Goal: Task Accomplishment & Management: Manage account settings

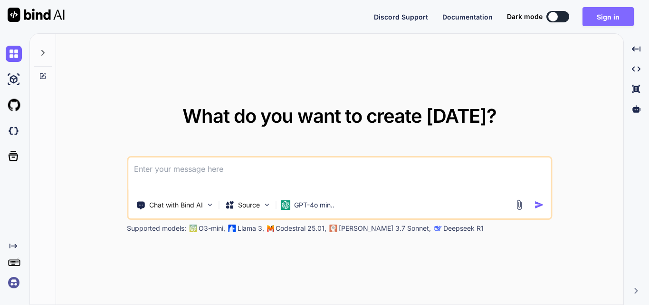
click at [624, 17] on button "Sign in" at bounding box center [607, 16] width 51 height 19
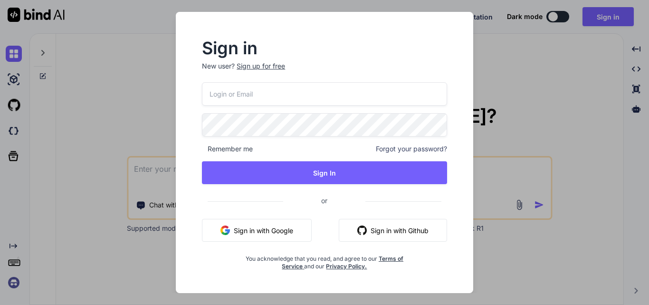
click at [272, 237] on button "Sign in with Google" at bounding box center [257, 230] width 110 height 23
click at [498, 172] on div "Sign in New user? Sign up for free Remember me Forgot your password? Sign In or…" at bounding box center [324, 152] width 649 height 305
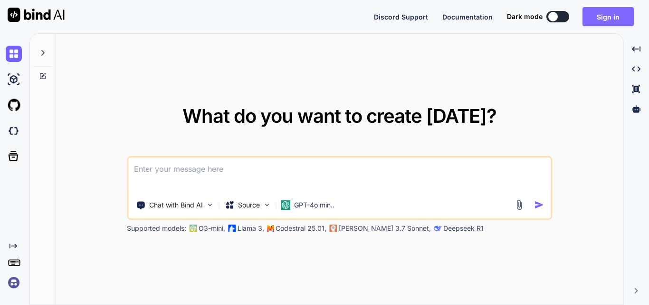
click at [605, 18] on button "Sign in" at bounding box center [607, 16] width 51 height 19
click at [167, 169] on textarea at bounding box center [339, 174] width 422 height 35
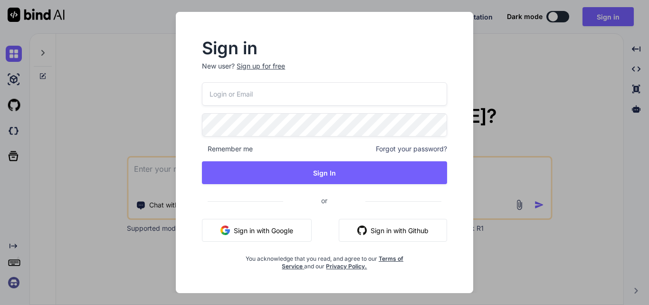
click at [501, 171] on div "Sign in New user? Sign up for free Remember me Forgot your password? Sign In or…" at bounding box center [324, 152] width 649 height 305
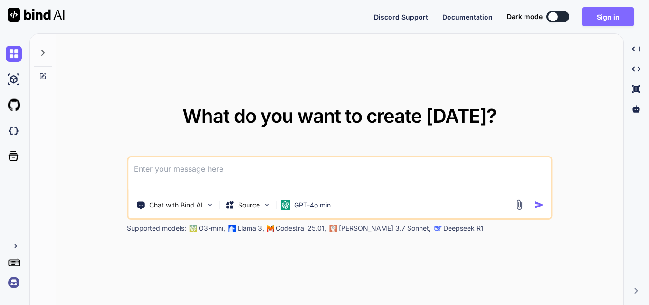
click at [602, 9] on button "Sign in" at bounding box center [607, 16] width 51 height 19
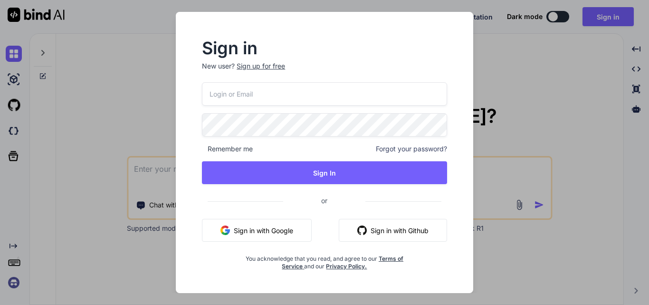
click at [256, 97] on input "email" at bounding box center [324, 93] width 245 height 23
click at [222, 93] on input "[EMAIL_ADDRESS][DOMAIN_NAME]" at bounding box center [324, 93] width 245 height 23
type input "[EMAIL_ADDRESS][DOMAIN_NAME]"
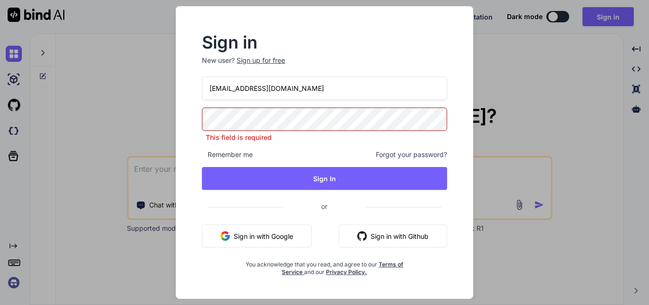
click at [324, 91] on input "[EMAIL_ADDRESS][DOMAIN_NAME]" at bounding box center [324, 87] width 245 height 23
click at [504, 179] on div "Sign in New user? Sign up for free [EMAIL_ADDRESS][DOMAIN_NAME] This field is r…" at bounding box center [324, 152] width 649 height 305
